Goal: Task Accomplishment & Management: Complete application form

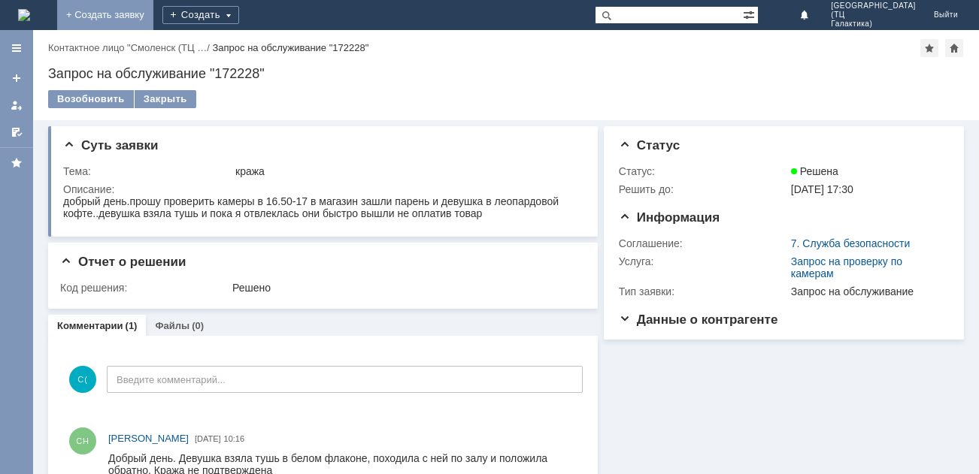
click at [153, 16] on link "+ Создать заявку" at bounding box center [105, 15] width 96 height 30
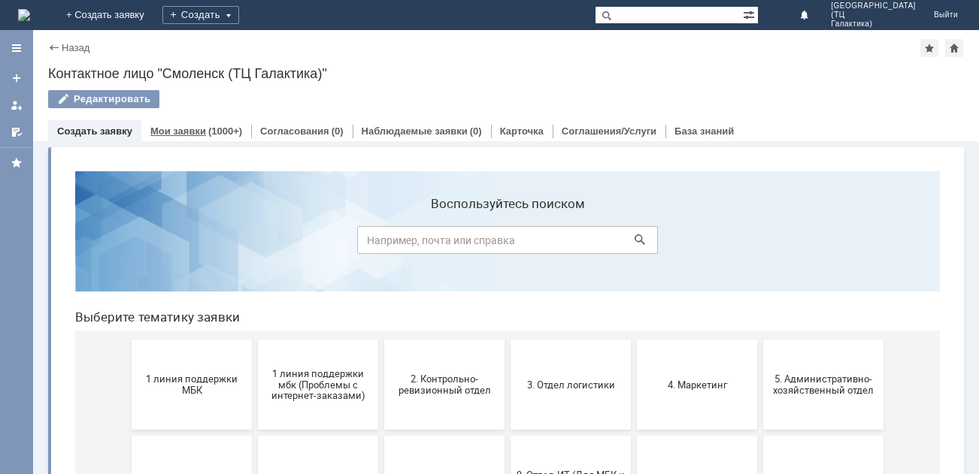
click at [185, 134] on link "Мои заявки" at bounding box center [178, 131] width 56 height 11
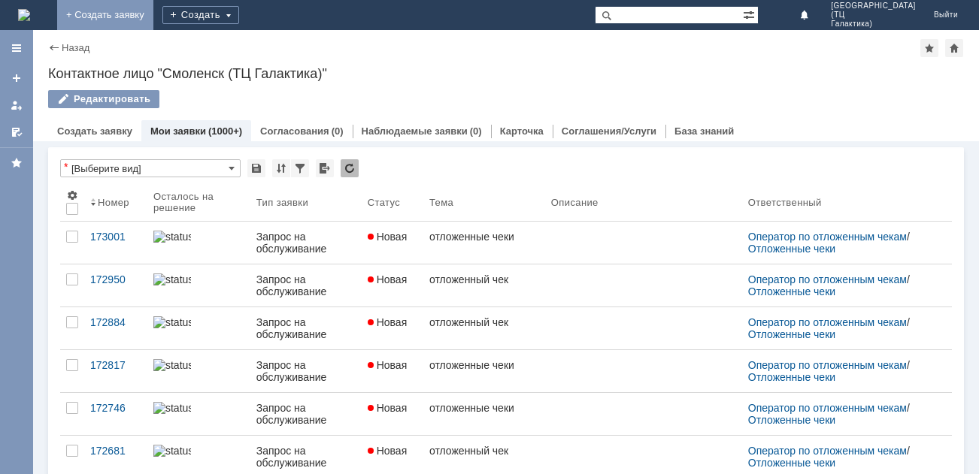
click at [153, 13] on link "+ Создать заявку" at bounding box center [105, 15] width 96 height 30
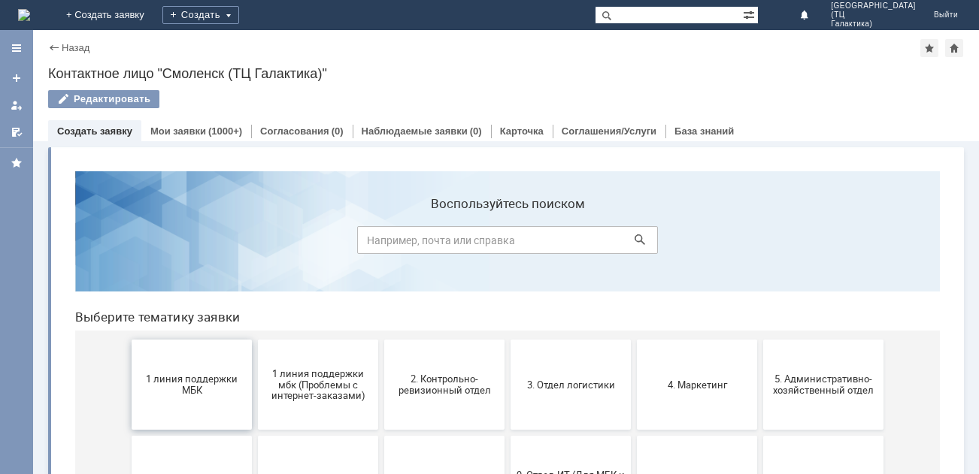
click at [198, 408] on button "1 линия поддержки МБК" at bounding box center [192, 385] width 120 height 90
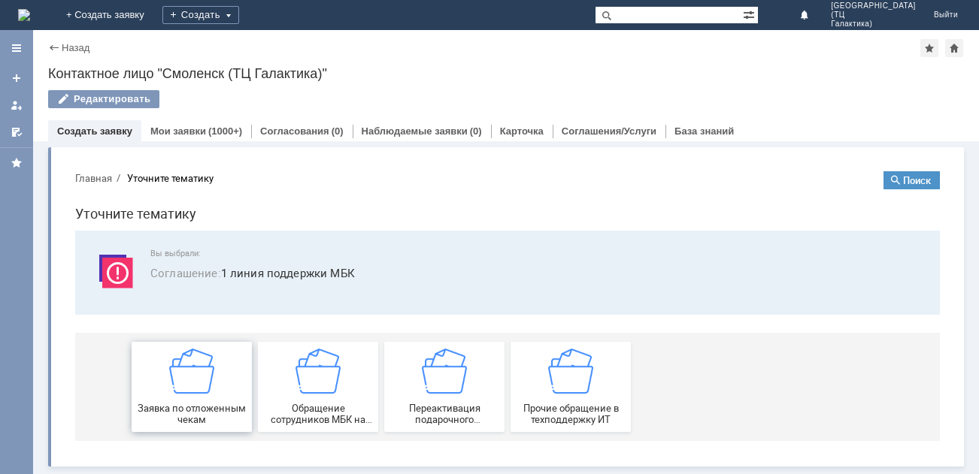
click at [233, 385] on div "Заявка по отложенным чекам" at bounding box center [191, 387] width 111 height 77
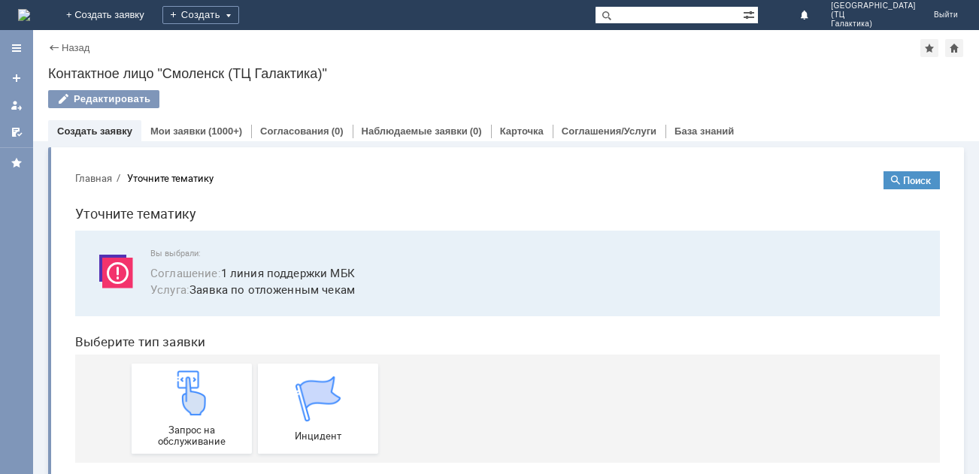
click at [233, 385] on div "Запрос на обслуживание" at bounding box center [191, 409] width 111 height 77
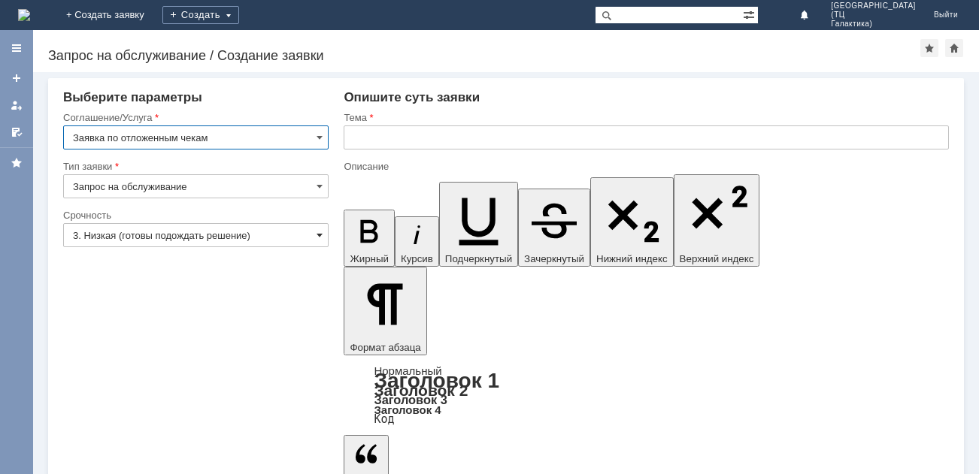
click at [321, 232] on span at bounding box center [320, 235] width 6 height 12
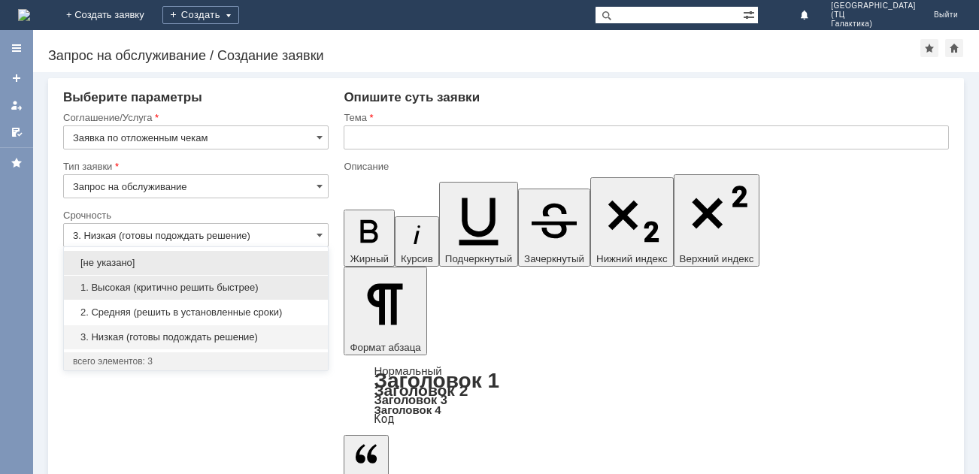
click at [200, 283] on span "1. Высокая (критично решить быстрее)" at bounding box center [196, 288] width 246 height 12
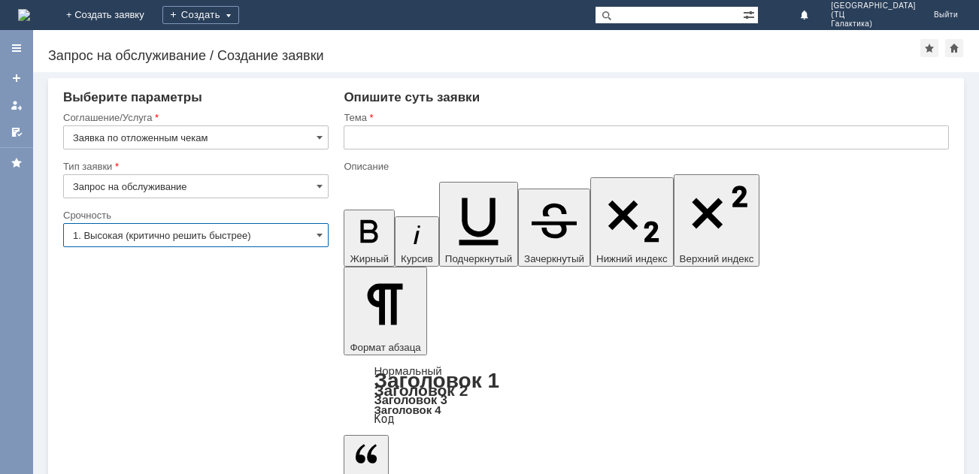
type input "1. Высокая (критично решить быстрее)"
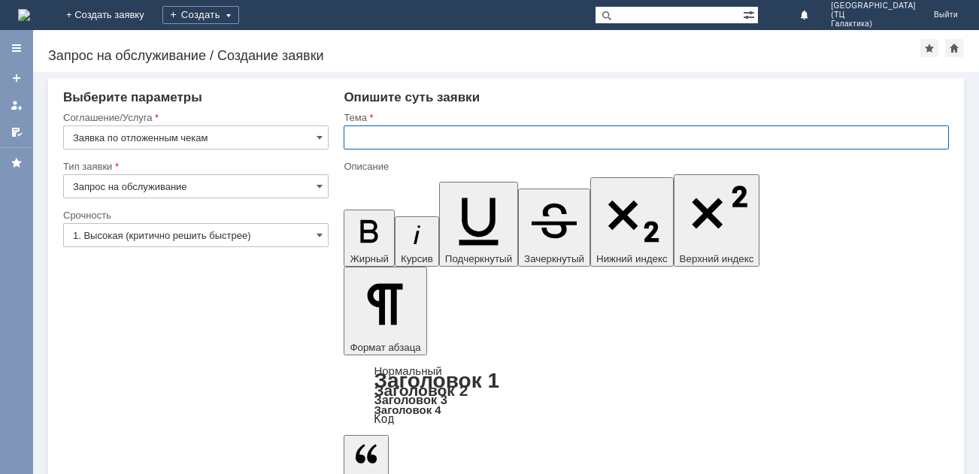
click at [362, 141] on input "text" at bounding box center [646, 138] width 605 height 24
type input "отложенные чеки"
